Goal: Information Seeking & Learning: Check status

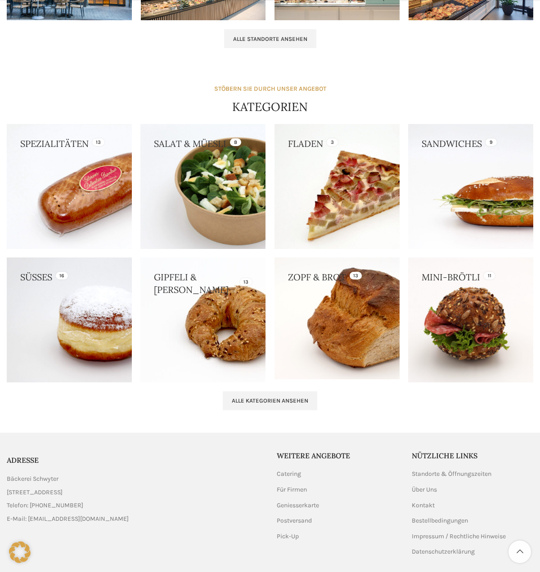
scroll to position [740, 0]
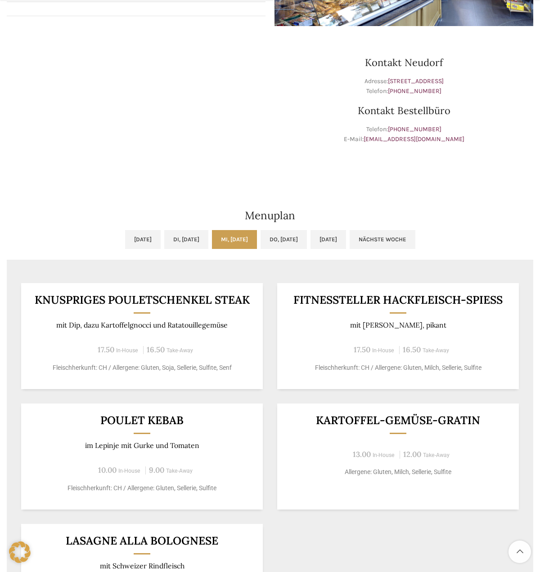
scroll to position [270, 0]
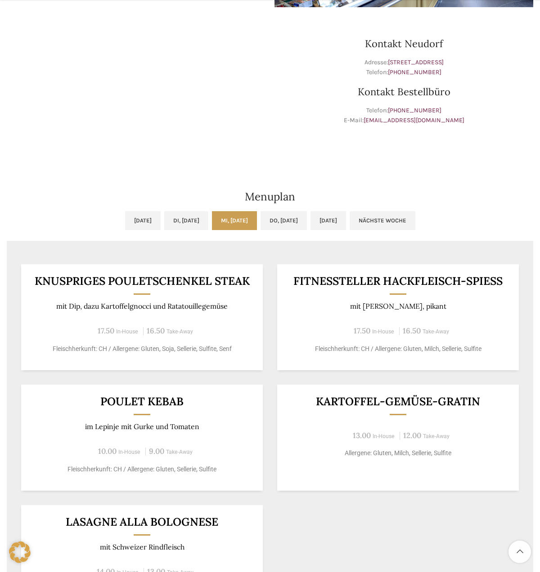
click at [297, 208] on div "[DATE] Di, [DATE] Mi, [DATE] Do, [DATE] [DATE] Nächste Woche Vorige Woche [DATE…" at bounding box center [269, 419] width 535 height 424
click at [292, 220] on link "Do, [DATE]" at bounding box center [283, 220] width 46 height 19
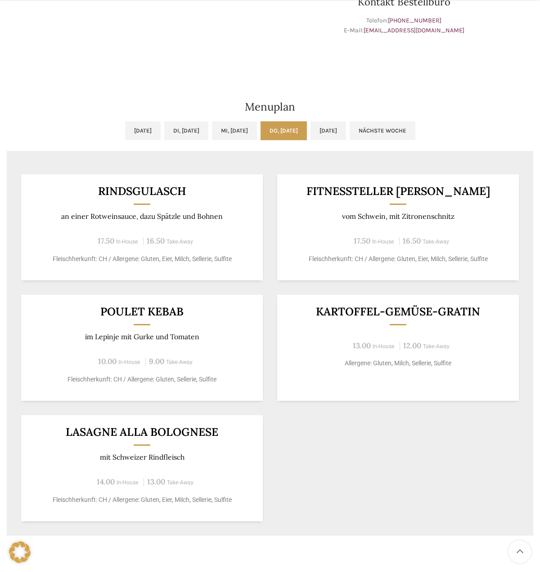
scroll to position [405, 0]
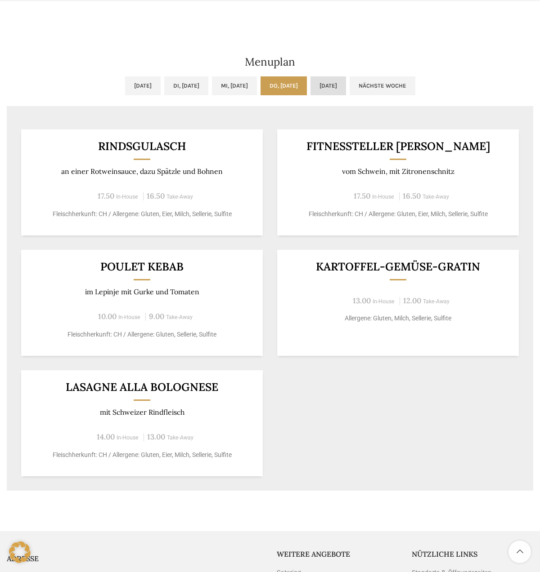
click at [346, 90] on link "[DATE]" at bounding box center [328, 85] width 36 height 19
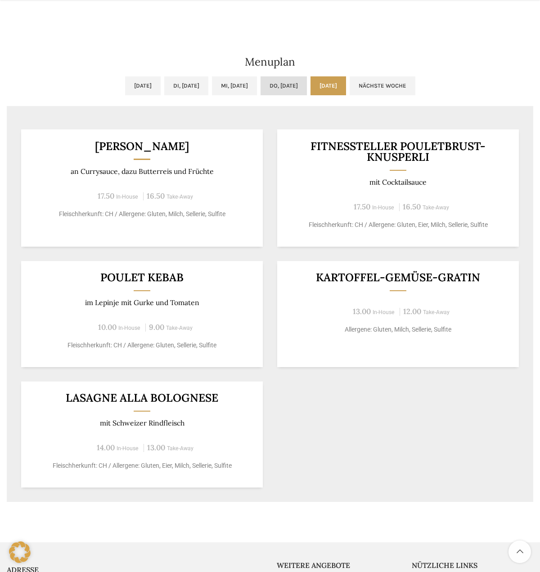
click at [307, 89] on link "Do, [DATE]" at bounding box center [283, 85] width 46 height 19
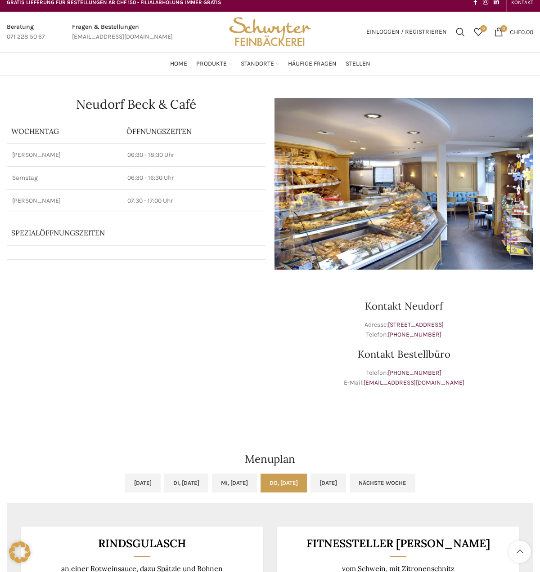
scroll to position [0, 0]
